Goal: Navigation & Orientation: Find specific page/section

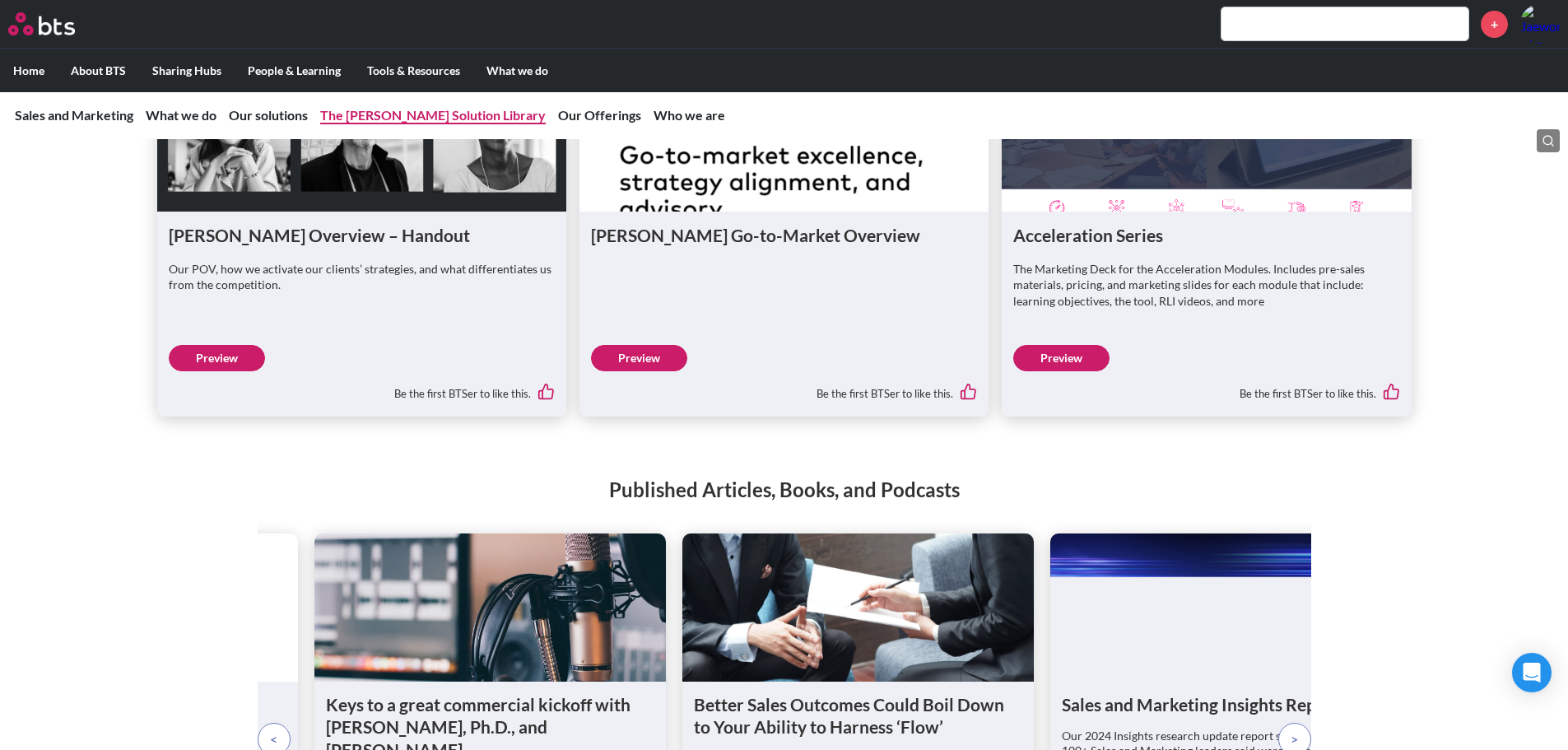
scroll to position [1838, 0]
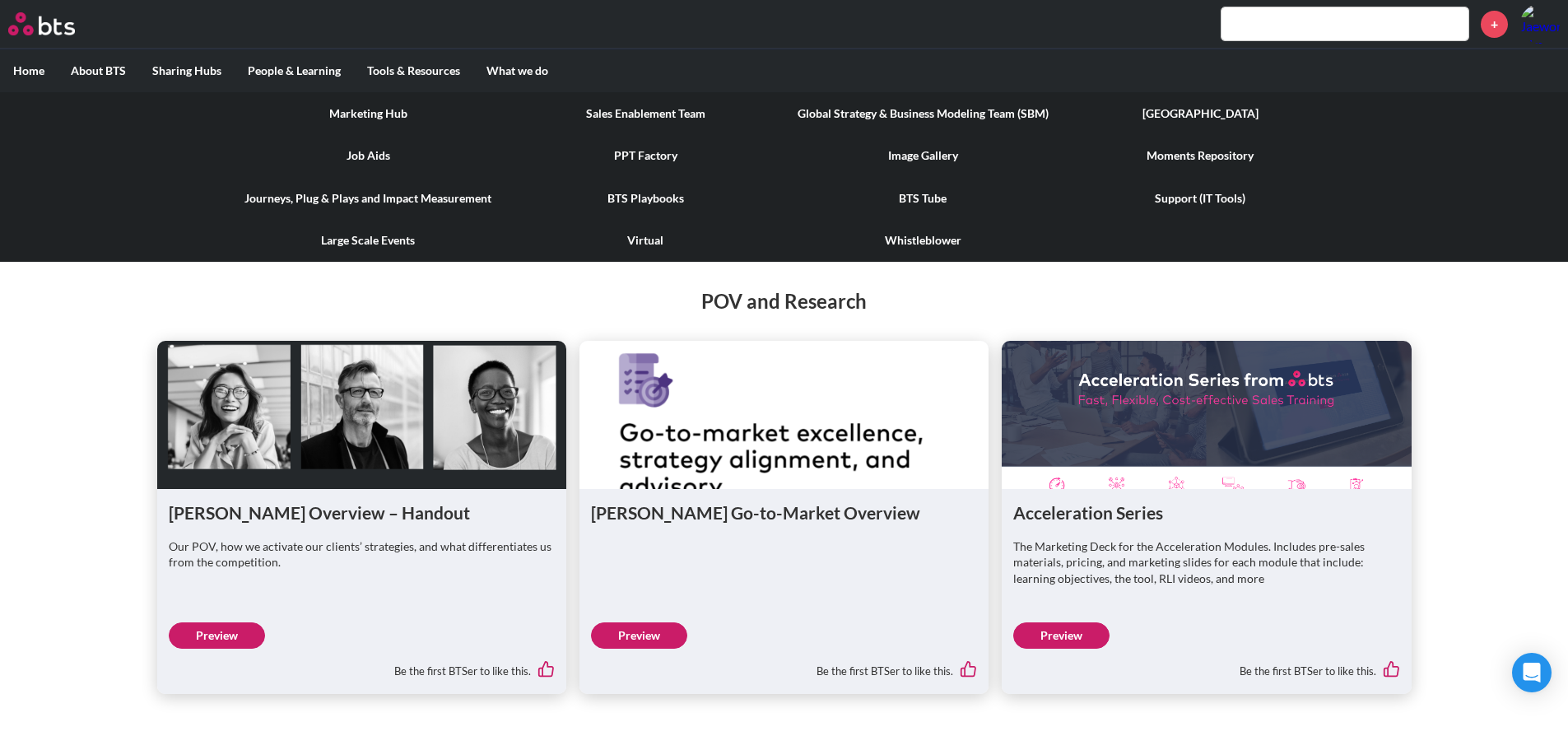
click at [436, 125] on link "Marketing Hub" at bounding box center [368, 113] width 277 height 42
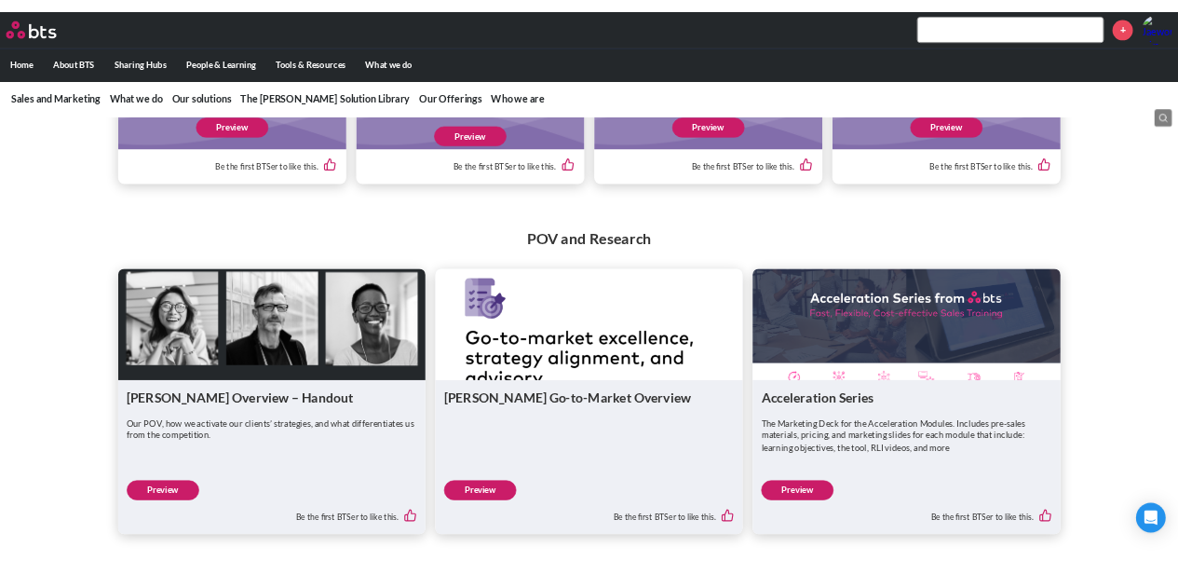
scroll to position [1708, 0]
